Goal: Task Accomplishment & Management: Manage account settings

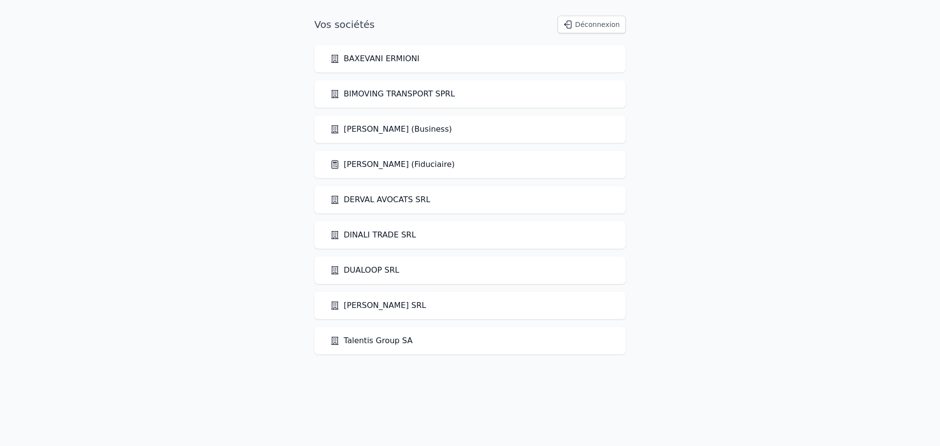
click at [412, 167] on link "[PERSON_NAME] (Fiduciaire)" at bounding box center [392, 165] width 125 height 12
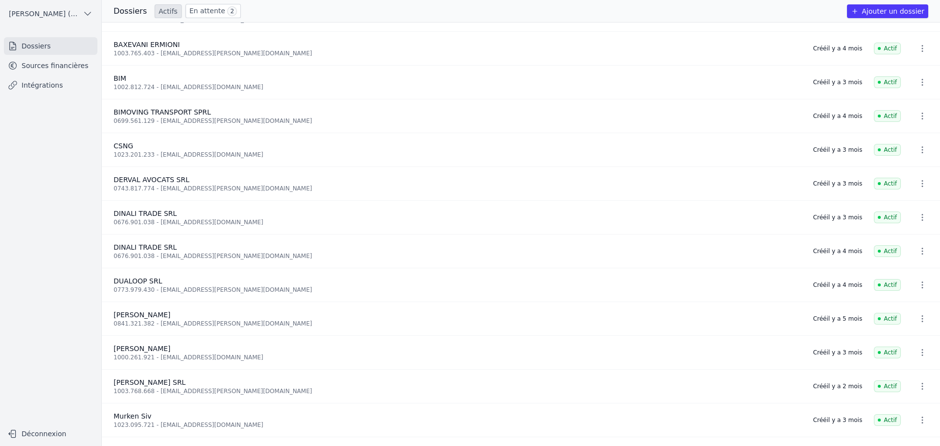
scroll to position [53, 0]
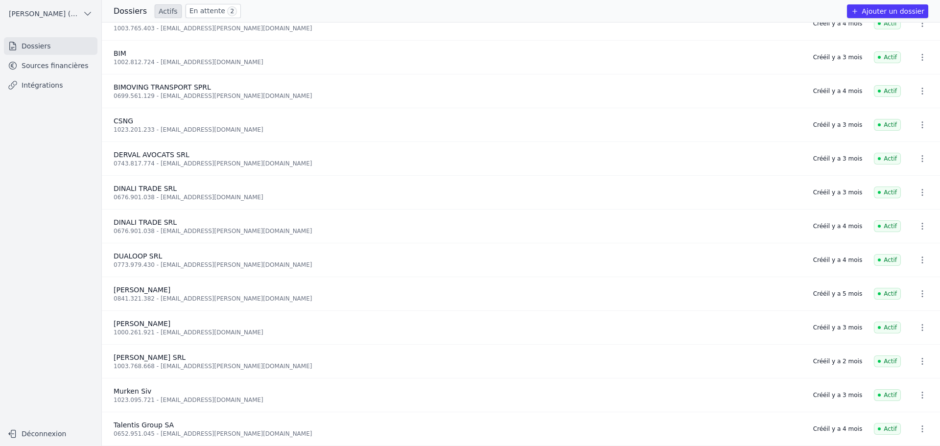
click at [918, 392] on icon "button" at bounding box center [923, 395] width 10 height 10
click at [144, 385] on div at bounding box center [470, 223] width 940 height 446
click at [47, 65] on link "Sources financières" at bounding box center [51, 66] width 94 height 18
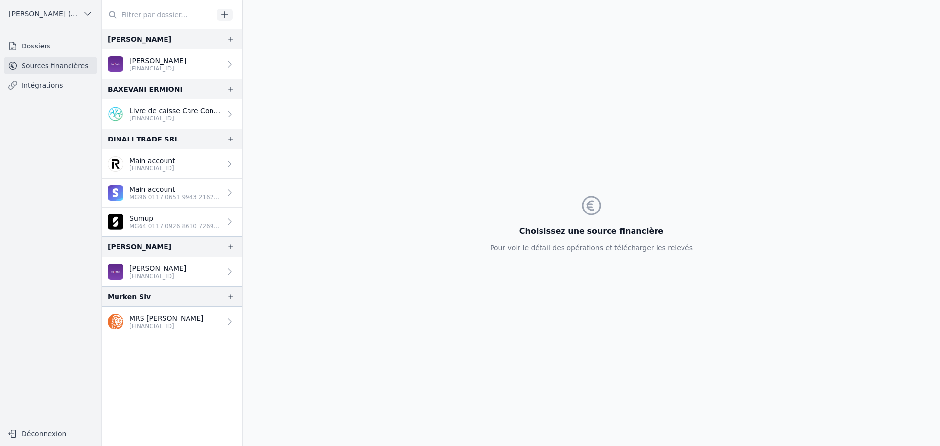
click at [213, 320] on link "MRS [PERSON_NAME] [FINANCIAL_ID]" at bounding box center [172, 321] width 141 height 29
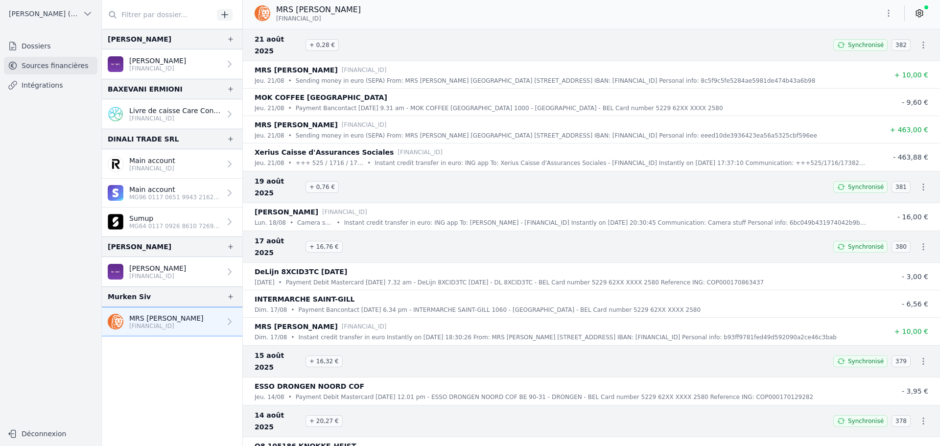
click at [919, 40] on icon "button" at bounding box center [924, 45] width 10 height 10
click at [919, 13] on div at bounding box center [470, 223] width 940 height 446
click at [919, 13] on icon at bounding box center [920, 13] width 10 height 10
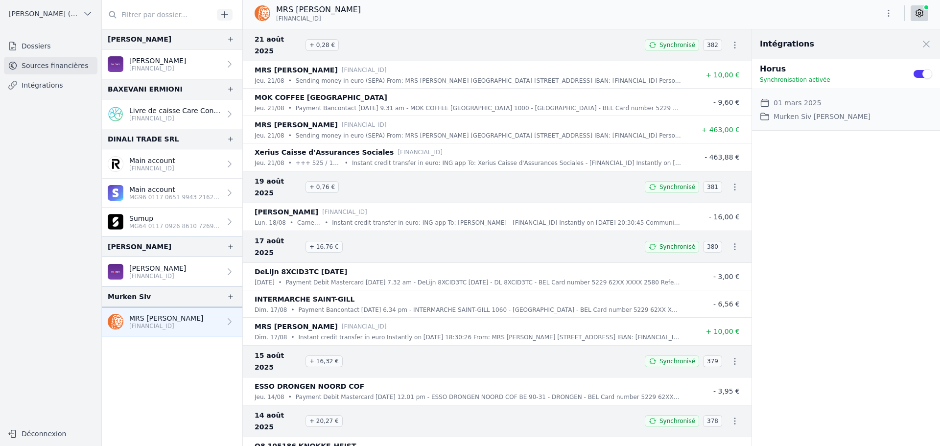
click at [225, 322] on icon at bounding box center [230, 322] width 10 height 10
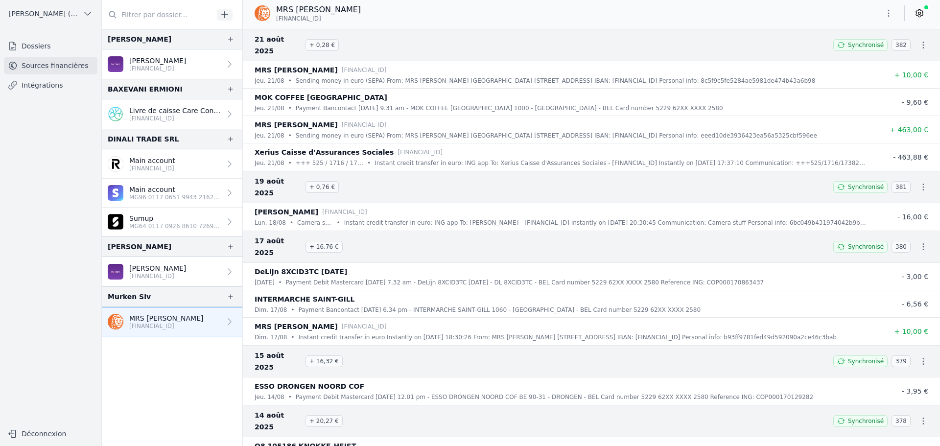
click at [226, 321] on icon at bounding box center [230, 322] width 10 height 10
click at [889, 12] on icon "button" at bounding box center [889, 13] width 10 height 10
click at [870, 72] on button "Supprimer" at bounding box center [865, 70] width 71 height 18
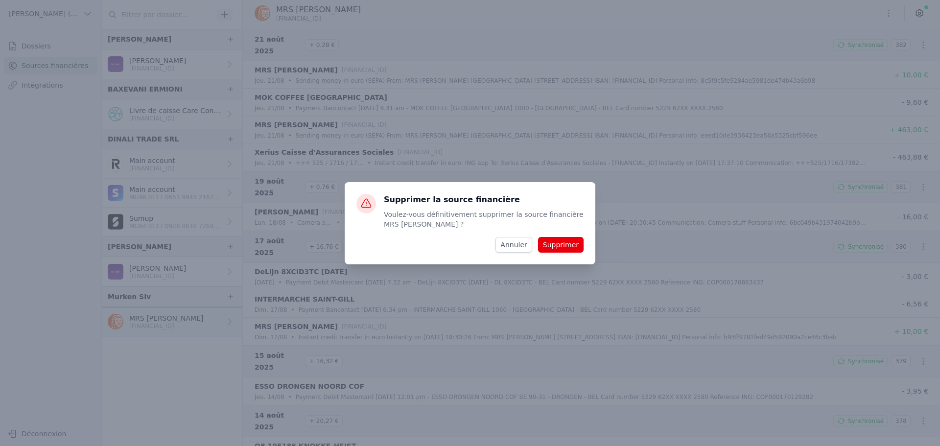
click at [575, 245] on button "Supprimer" at bounding box center [561, 245] width 46 height 16
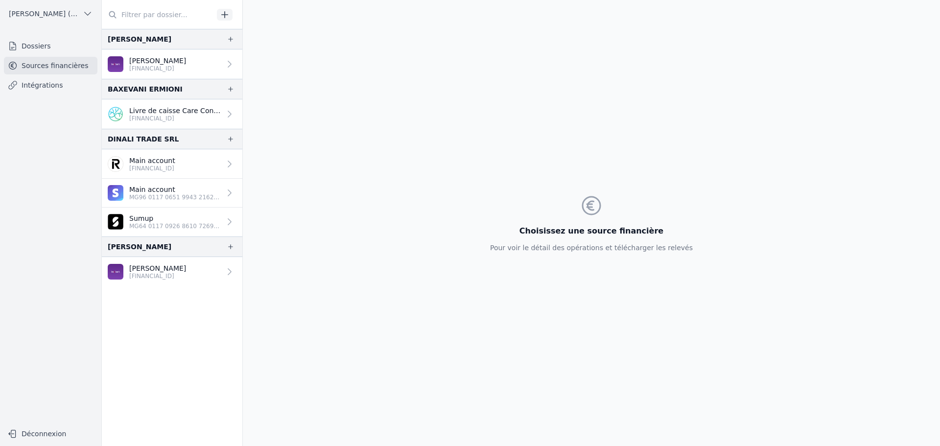
click at [185, 328] on nav "[PERSON_NAME] SANA [FINANCIAL_ID] [GEOGRAPHIC_DATA] ERMIONI Livre de caisse Car…" at bounding box center [172, 237] width 141 height 417
click at [176, 223] on p "MG64 0117 0926 8610 7269 4744 023" at bounding box center [175, 226] width 92 height 8
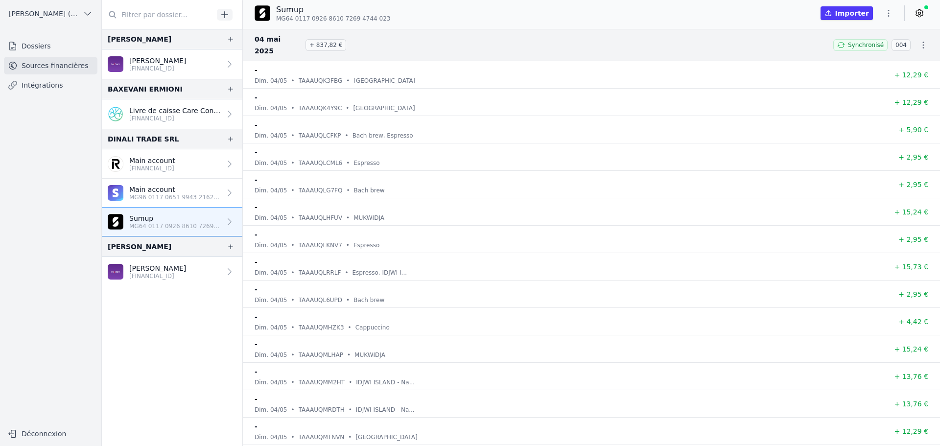
click at [225, 190] on icon at bounding box center [230, 193] width 10 height 10
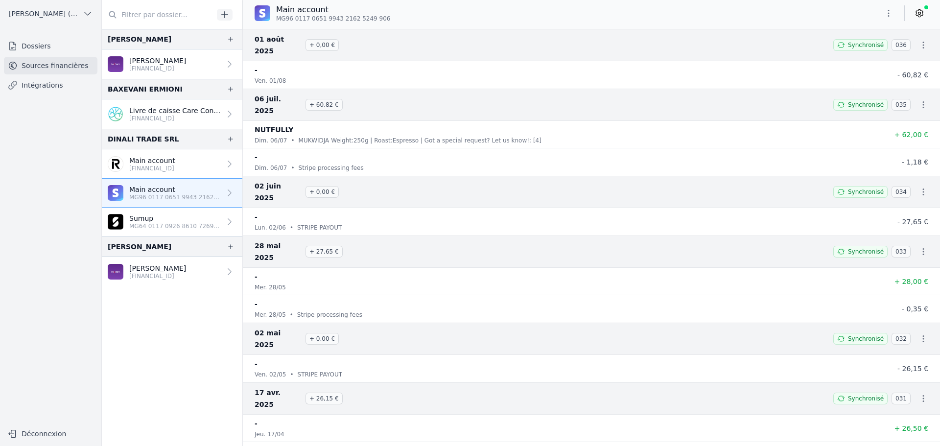
click at [165, 168] on p "[FINANCIAL_ID]" at bounding box center [152, 169] width 46 height 8
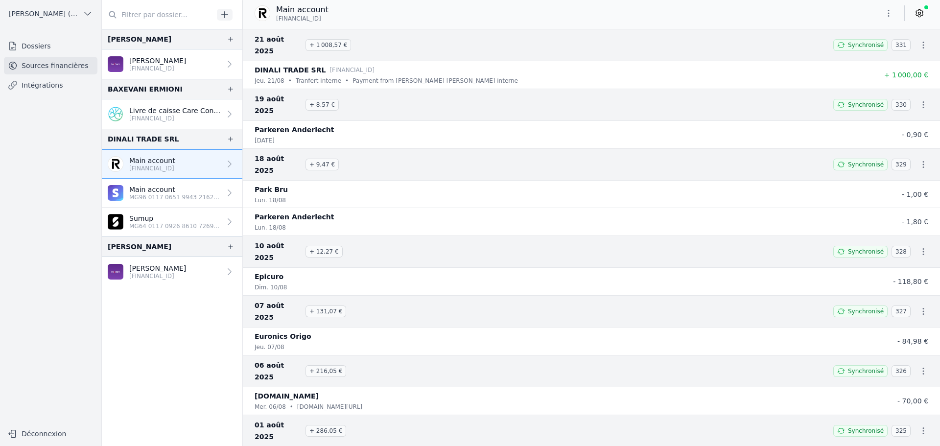
click at [177, 237] on div "[PERSON_NAME]" at bounding box center [172, 247] width 141 height 21
click at [181, 221] on p "Sumup" at bounding box center [175, 218] width 92 height 10
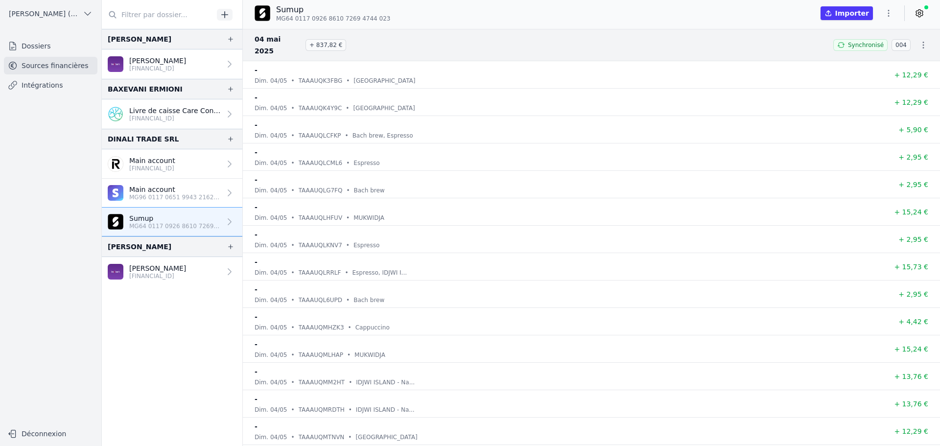
click at [894, 16] on button "button" at bounding box center [889, 13] width 20 height 16
drag, startPoint x: 939, startPoint y: 49, endPoint x: 940, endPoint y: 54, distance: 5.0
click at [940, 54] on div at bounding box center [470, 223] width 940 height 446
drag, startPoint x: 939, startPoint y: 53, endPoint x: 887, endPoint y: 13, distance: 65.3
click at [887, 13] on icon "button" at bounding box center [889, 13] width 10 height 10
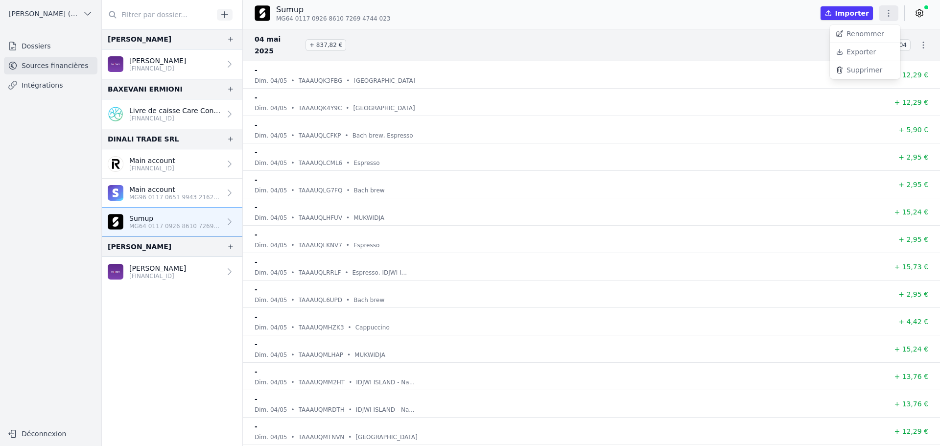
click at [867, 76] on button "Supprimer" at bounding box center [865, 70] width 71 height 18
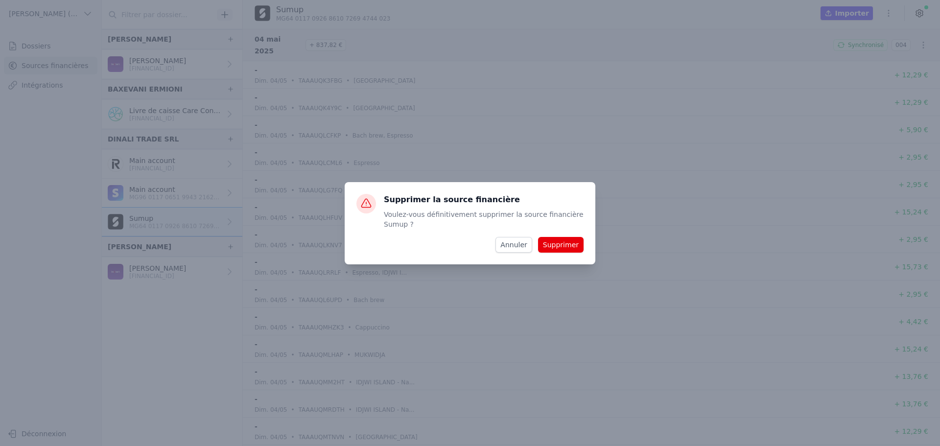
click at [575, 241] on button "Supprimer" at bounding box center [561, 245] width 46 height 16
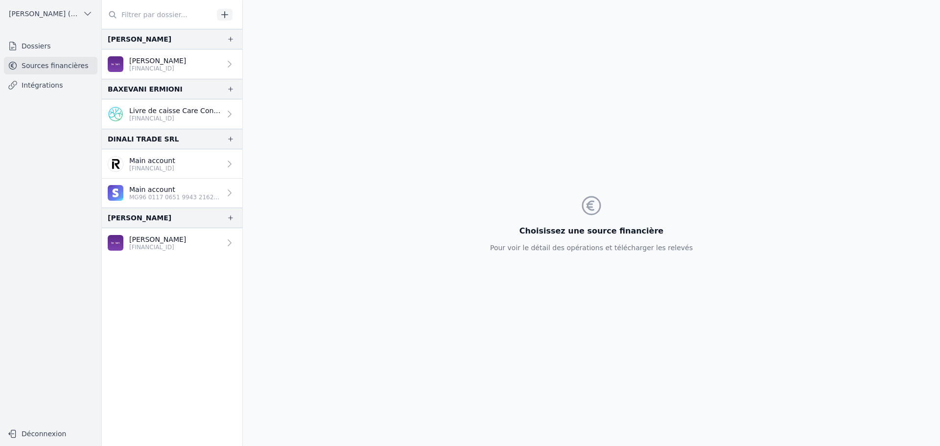
click at [159, 189] on p "Main account" at bounding box center [175, 190] width 92 height 10
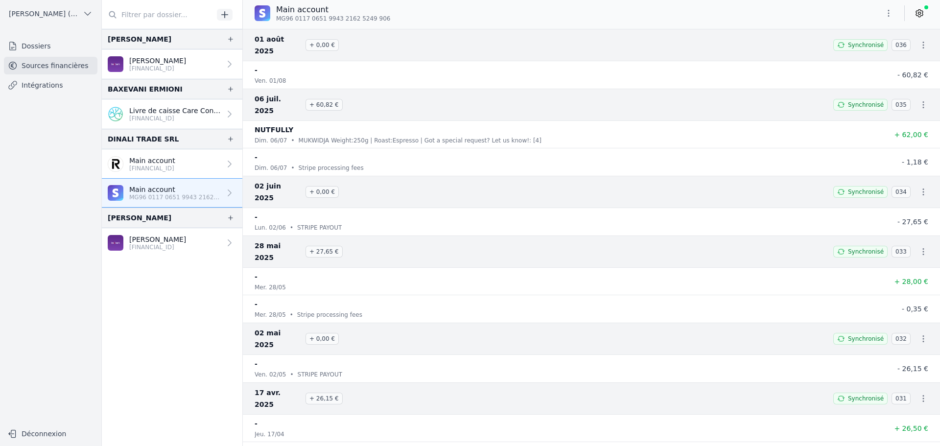
drag, startPoint x: 469, startPoint y: 11, endPoint x: 446, endPoint y: 143, distance: 134.2
click at [446, 163] on div "[DATE] • Stripe processing fees" at bounding box center [562, 168] width 615 height 10
click at [151, 165] on div "Main account [FINANCIAL_ID]" at bounding box center [152, 164] width 46 height 17
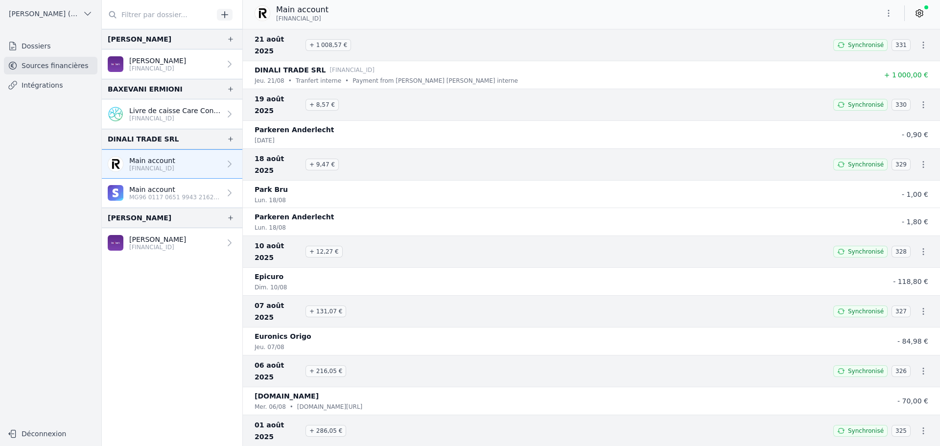
click at [156, 118] on p "[FINANCIAL_ID]" at bounding box center [175, 119] width 92 height 8
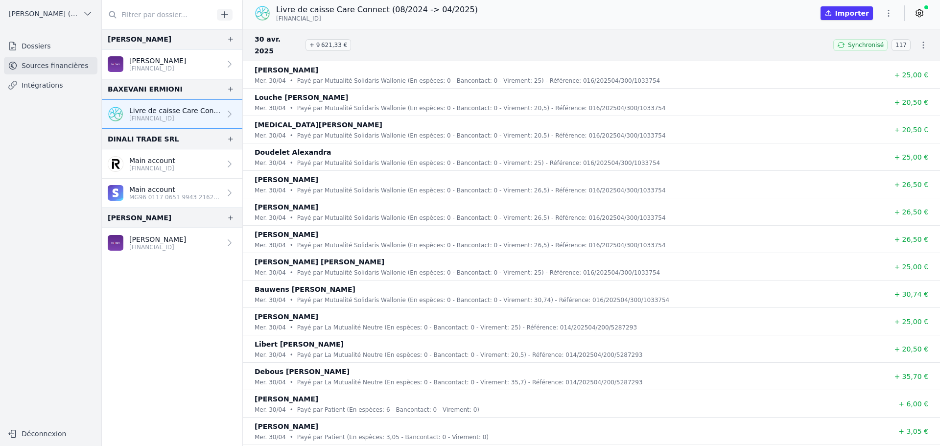
click at [894, 14] on button "button" at bounding box center [889, 13] width 20 height 16
click at [867, 73] on button "Supprimer" at bounding box center [865, 70] width 71 height 18
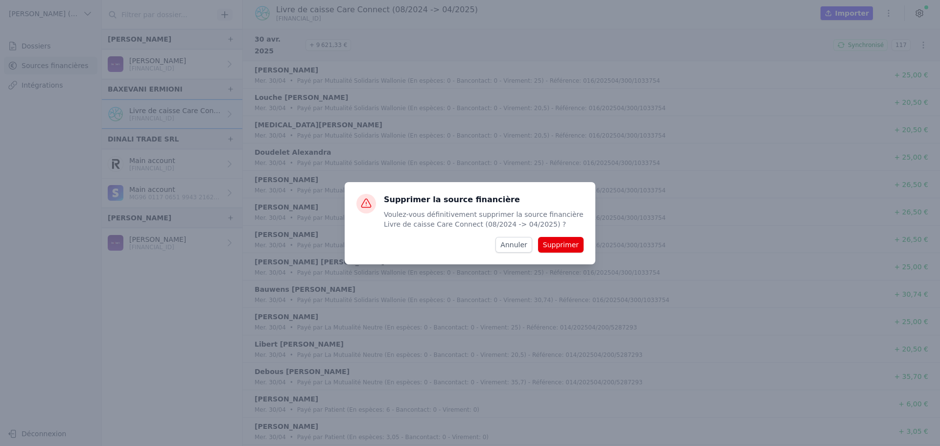
click at [573, 248] on button "Supprimer" at bounding box center [561, 245] width 46 height 16
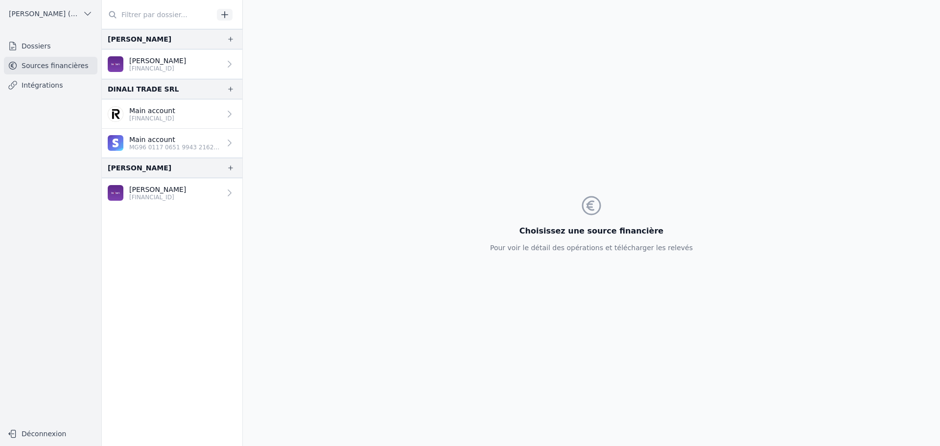
click at [47, 47] on link "Dossiers" at bounding box center [51, 46] width 94 height 18
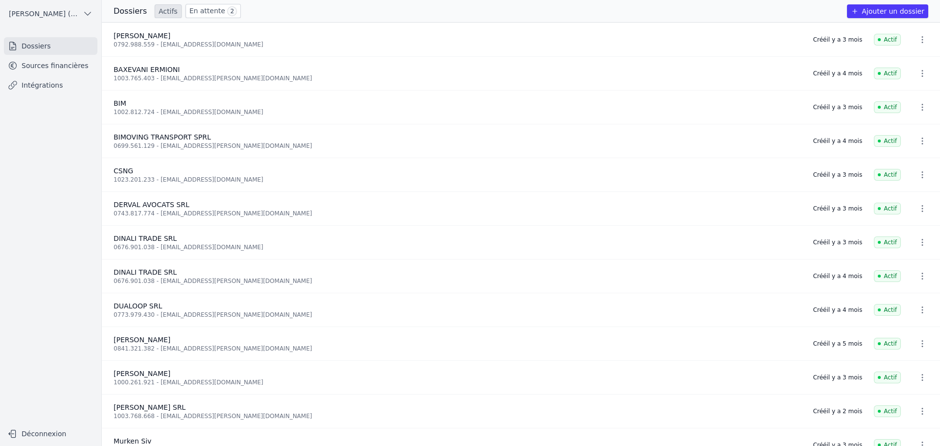
click at [921, 71] on icon "button" at bounding box center [923, 74] width 10 height 10
click at [902, 98] on button "Supprimer" at bounding box center [904, 95] width 61 height 20
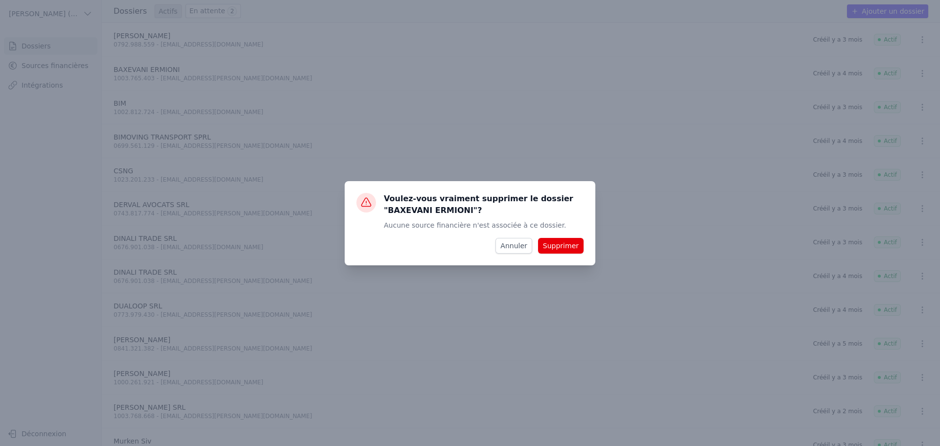
click at [667, 168] on div "Voulez-vous vraiment supprimer le dossier "BAXEVANI ERMIONI"? Aucune source fin…" at bounding box center [470, 223] width 940 height 446
click at [526, 249] on button "Annuler" at bounding box center [514, 246] width 36 height 16
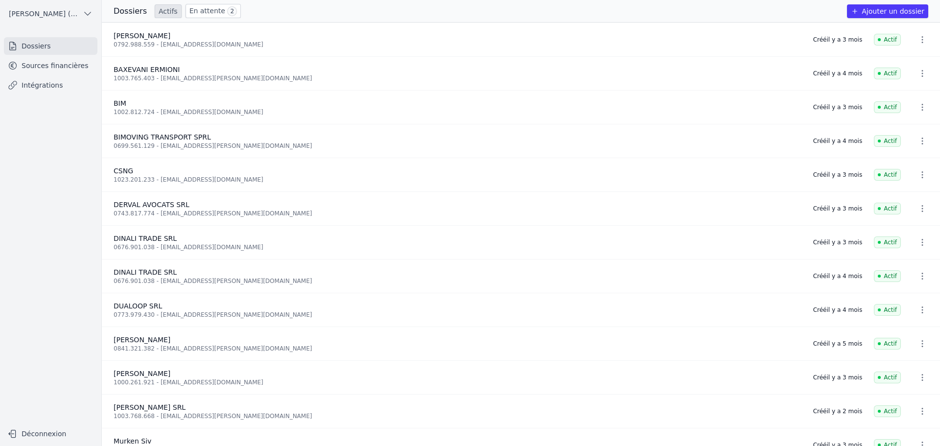
click at [918, 107] on icon "button" at bounding box center [923, 107] width 10 height 10
click at [904, 129] on button "Supprimer" at bounding box center [904, 128] width 61 height 20
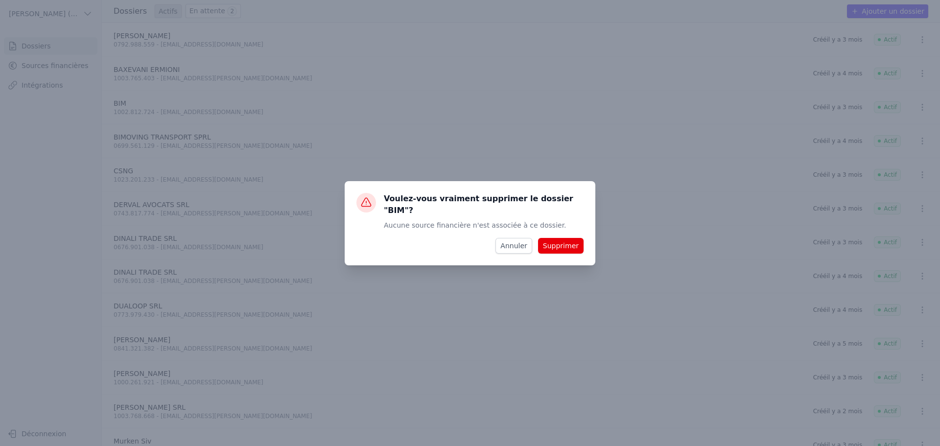
click at [582, 238] on button "Supprimer" at bounding box center [561, 246] width 46 height 16
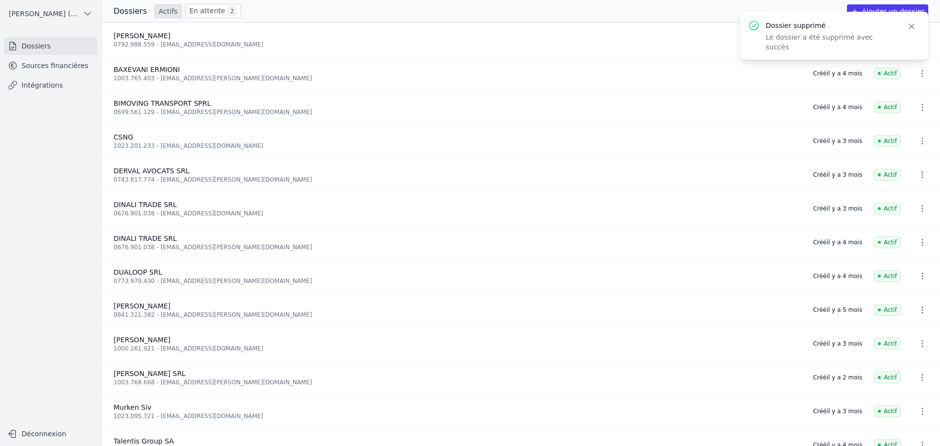
click at [920, 139] on icon "button" at bounding box center [923, 141] width 10 height 10
click at [909, 160] on button "Supprimer" at bounding box center [904, 162] width 61 height 20
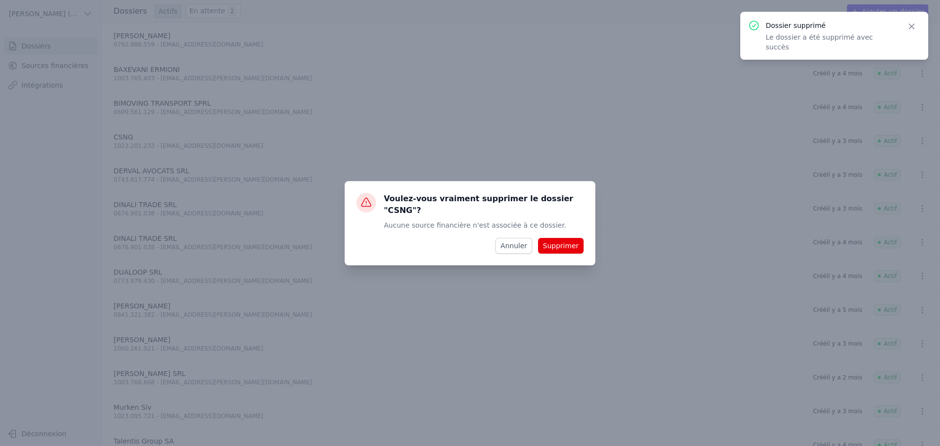
click at [580, 239] on button "Supprimer" at bounding box center [561, 246] width 46 height 16
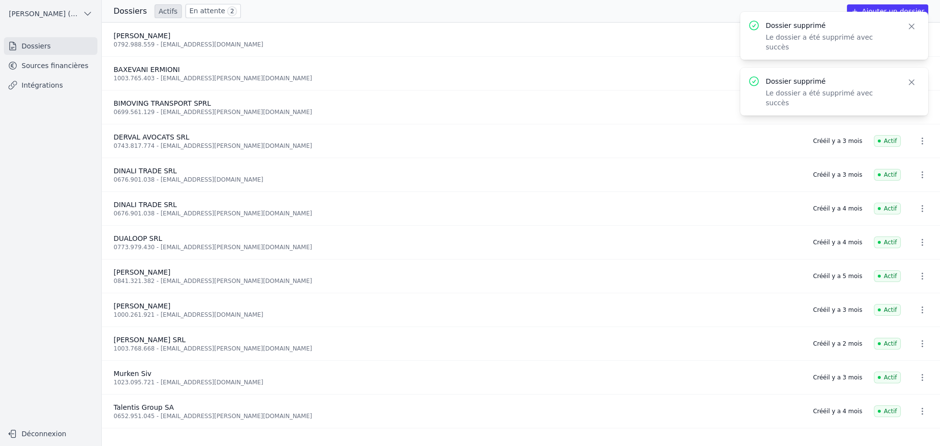
click at [920, 141] on icon "button" at bounding box center [923, 141] width 10 height 10
click at [915, 162] on button "Supprimer" at bounding box center [904, 162] width 61 height 20
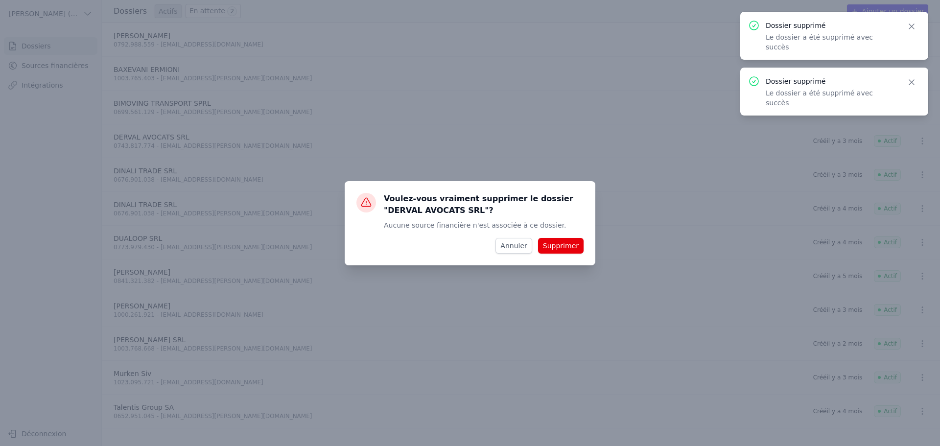
click at [581, 246] on button "Supprimer" at bounding box center [561, 246] width 46 height 16
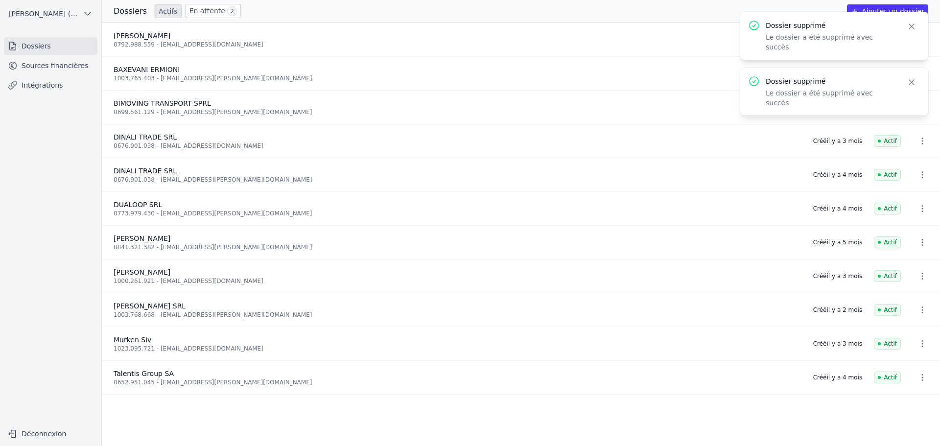
click at [918, 211] on icon "button" at bounding box center [923, 209] width 10 height 10
click at [918, 345] on div at bounding box center [470, 223] width 940 height 446
click at [919, 345] on icon "button" at bounding box center [923, 344] width 10 height 10
click at [896, 362] on button "Supprimer" at bounding box center [904, 365] width 61 height 20
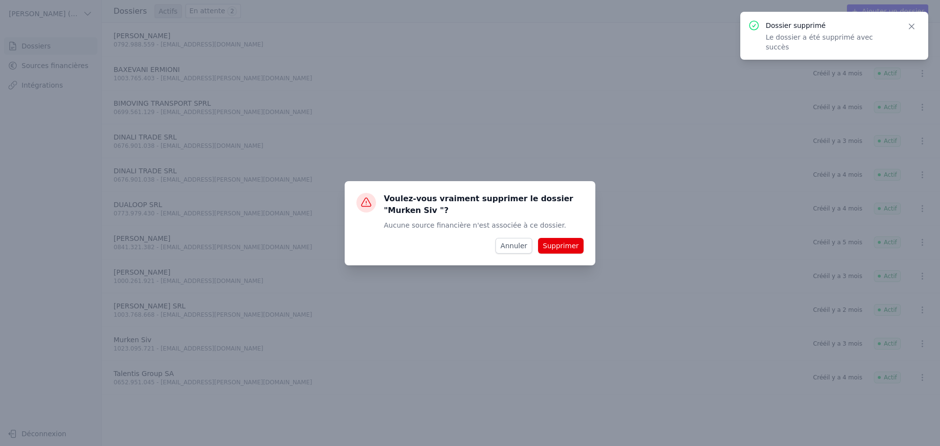
click at [564, 245] on button "Supprimer" at bounding box center [561, 246] width 46 height 16
